Goal: Navigation & Orientation: Go to known website

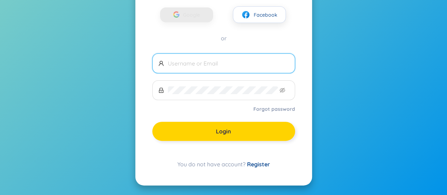
scroll to position [57, 0]
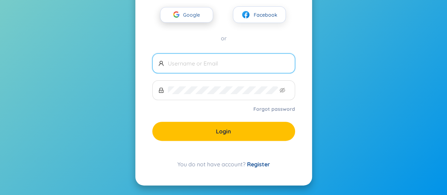
click at [183, 17] on span "Google" at bounding box center [193, 14] width 21 height 15
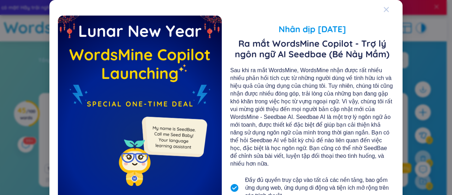
click at [384, 9] on icon "Close" at bounding box center [386, 9] width 5 height 5
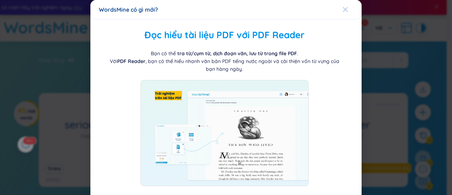
click at [343, 13] on div "Close" at bounding box center [346, 9] width 6 height 19
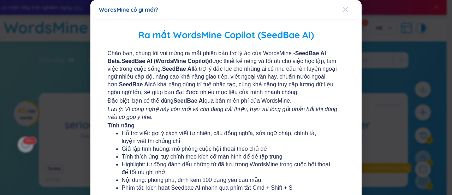
click at [343, 12] on icon "Close" at bounding box center [346, 10] width 6 height 6
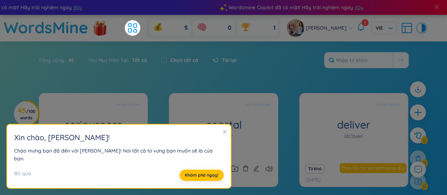
click at [222, 134] on icon "close" at bounding box center [224, 131] width 5 height 5
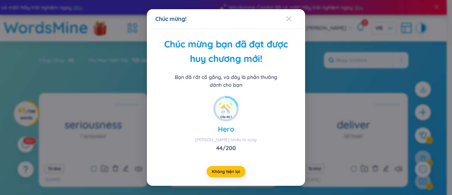
click at [290, 16] on icon "Close" at bounding box center [289, 19] width 6 height 6
